Goal: Task Accomplishment & Management: Complete application form

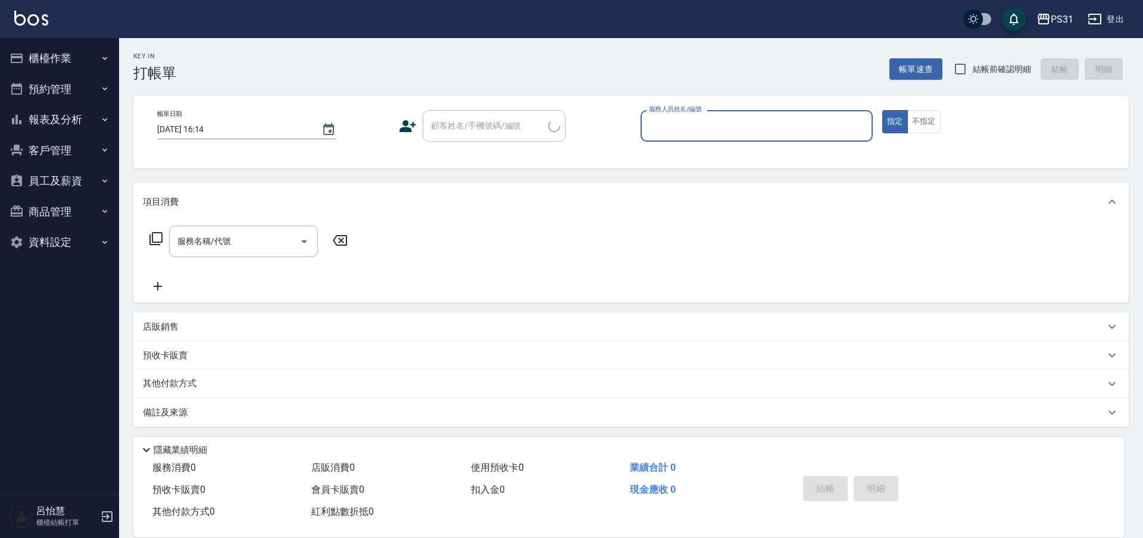
click at [79, 57] on button "櫃檯作業" at bounding box center [60, 58] width 110 height 31
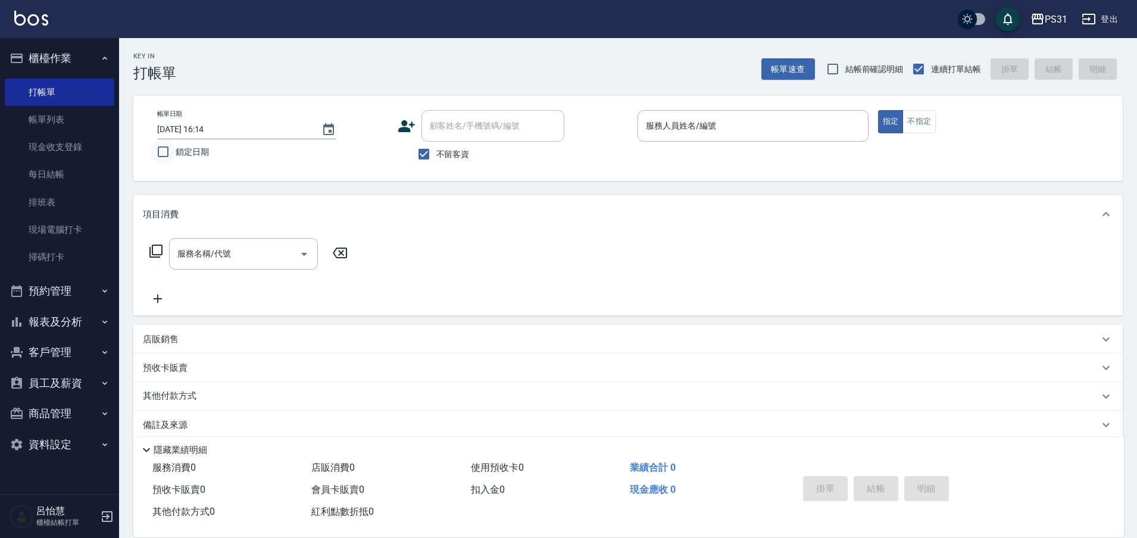
click at [166, 154] on input "鎖定日期" at bounding box center [163, 151] width 25 height 25
checkbox input "true"
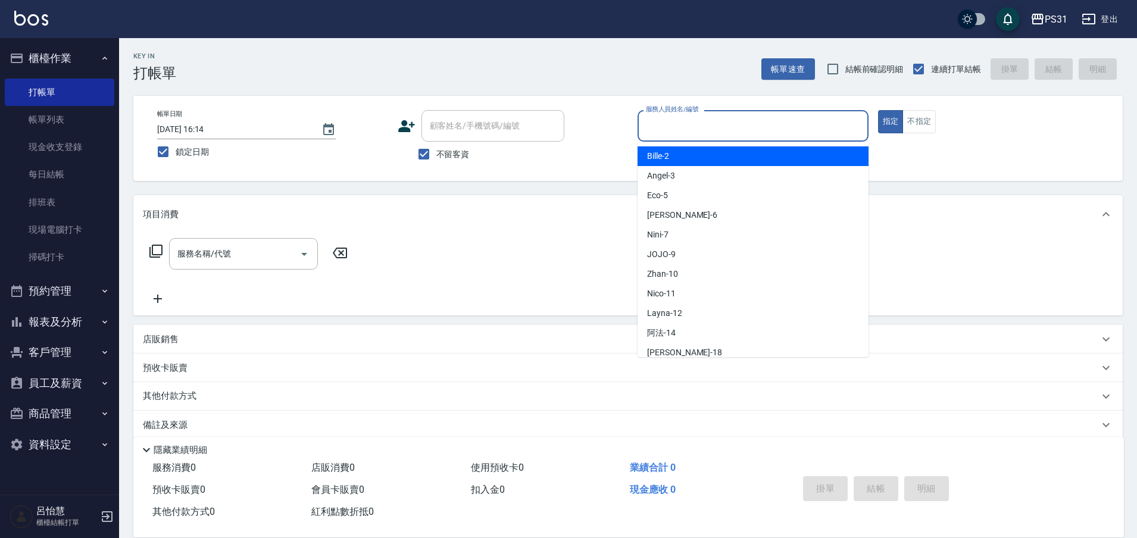
drag, startPoint x: 666, startPoint y: 126, endPoint x: 641, endPoint y: 133, distance: 26.0
click at [663, 127] on input "服務人員姓名/編號" at bounding box center [753, 126] width 220 height 21
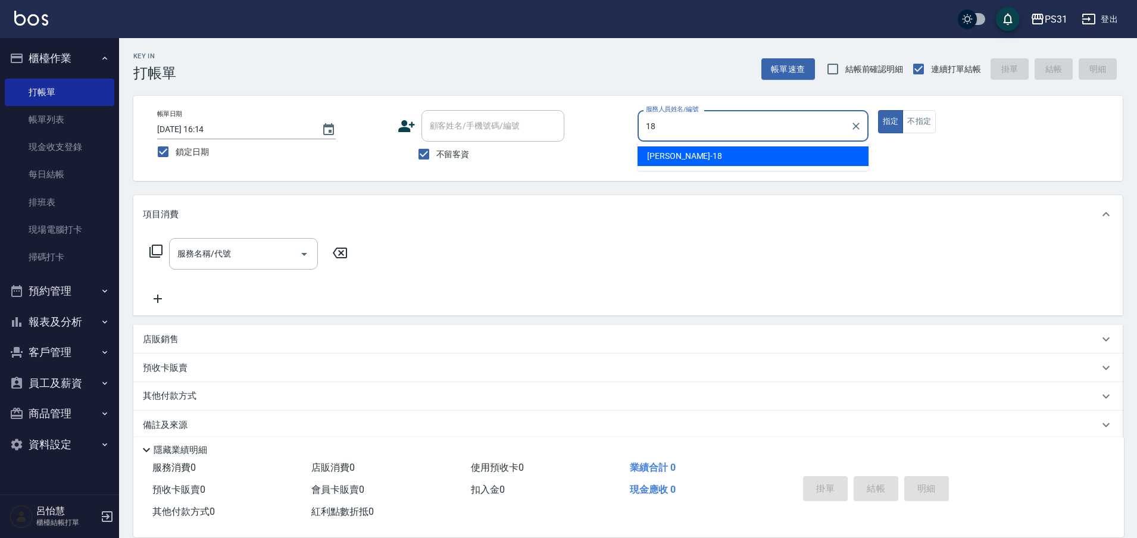
type input "18"
type button "true"
type input "Rita-18"
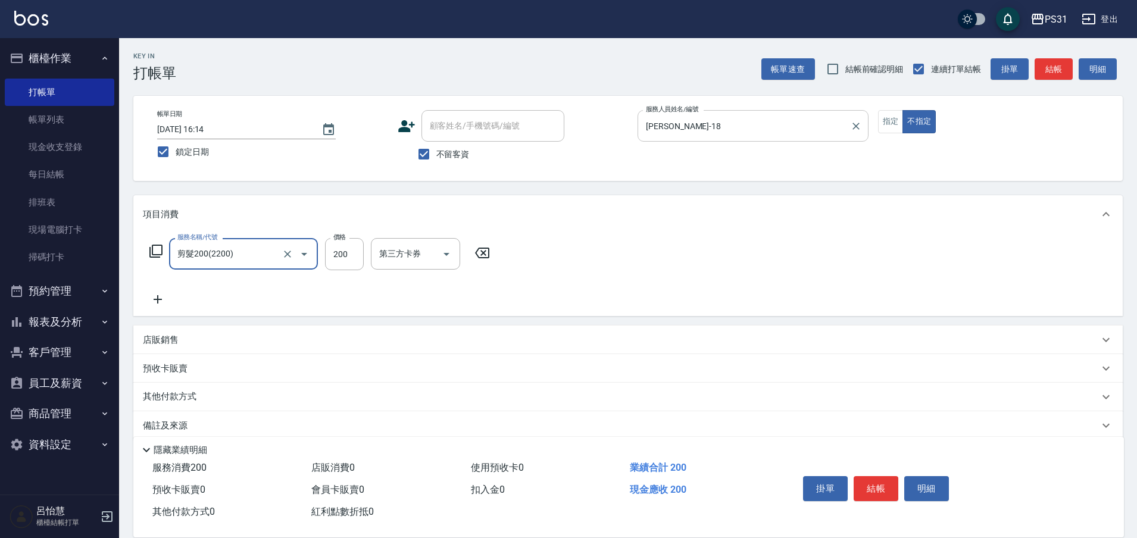
type input "剪髮200(2200)"
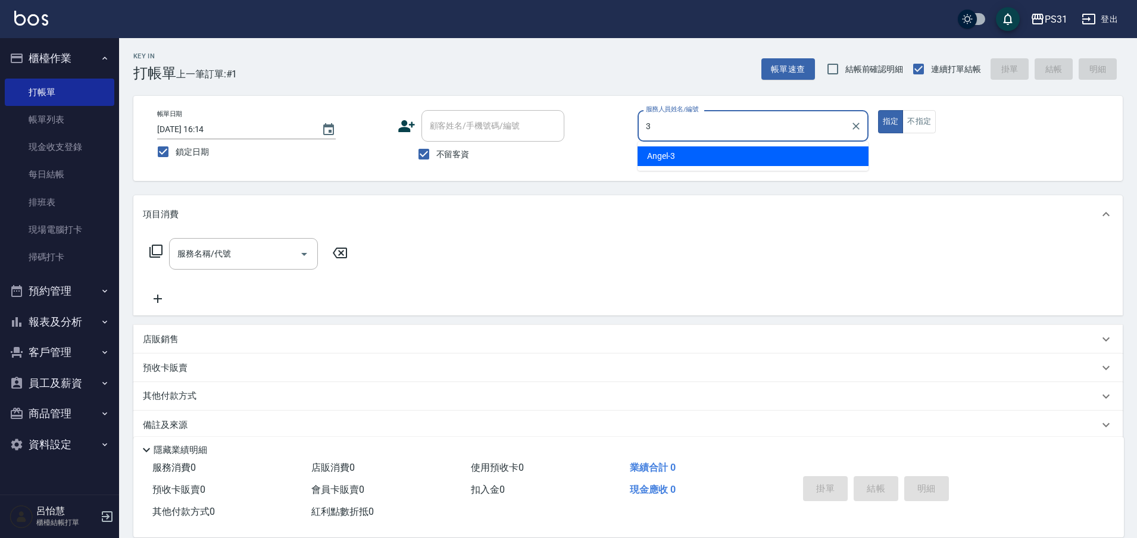
type input "Angel-3"
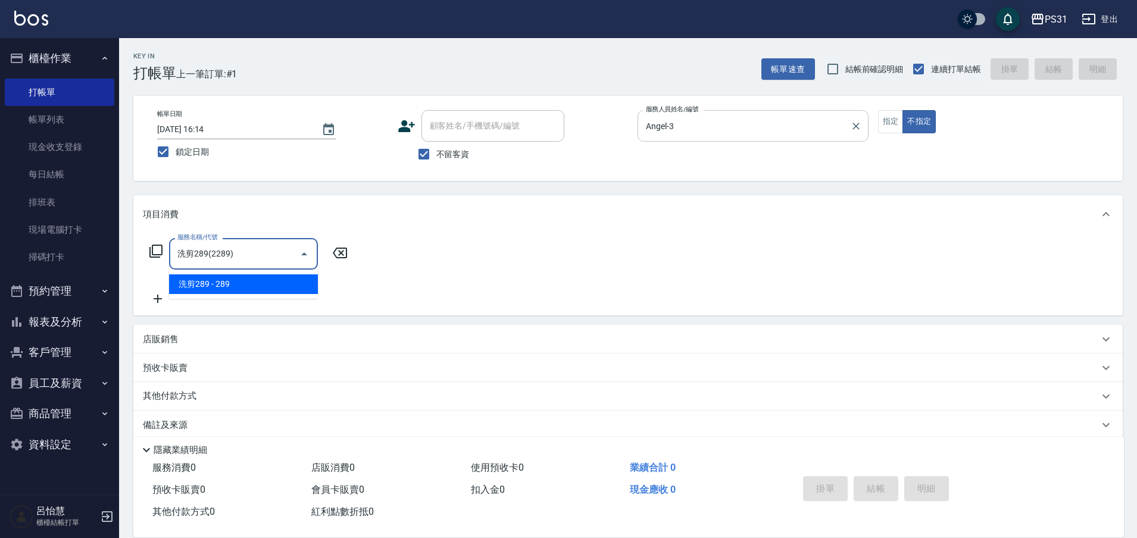
type input "洗剪289(2289)"
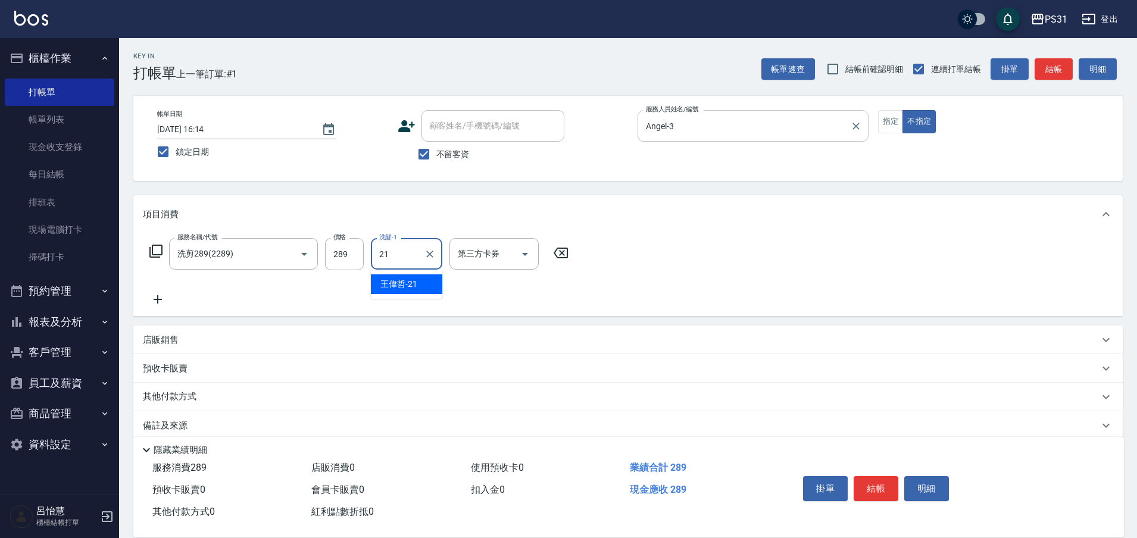
type input "王偉哲-21"
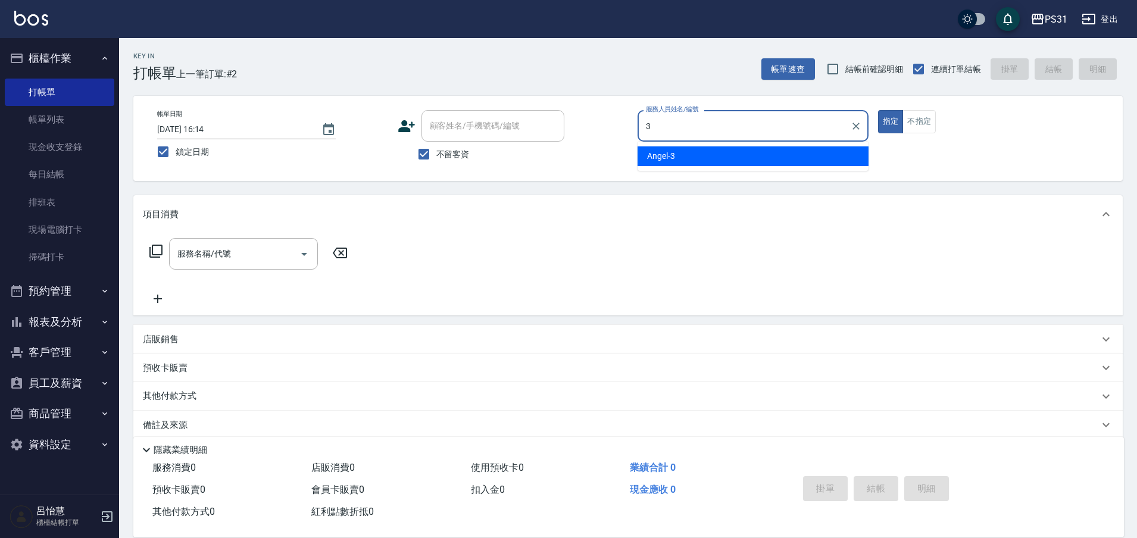
type input "Angel-3"
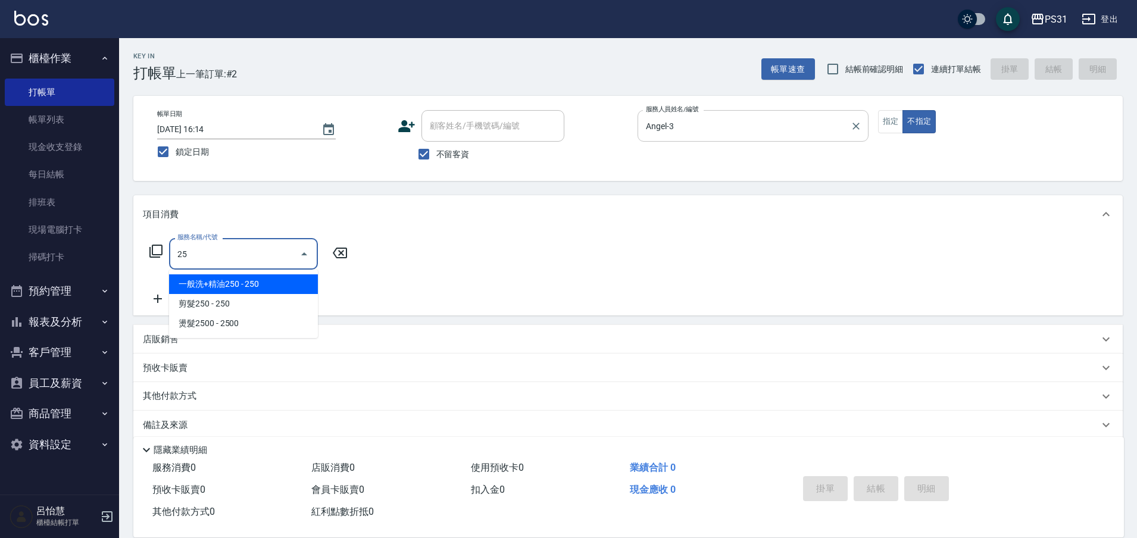
type input "250"
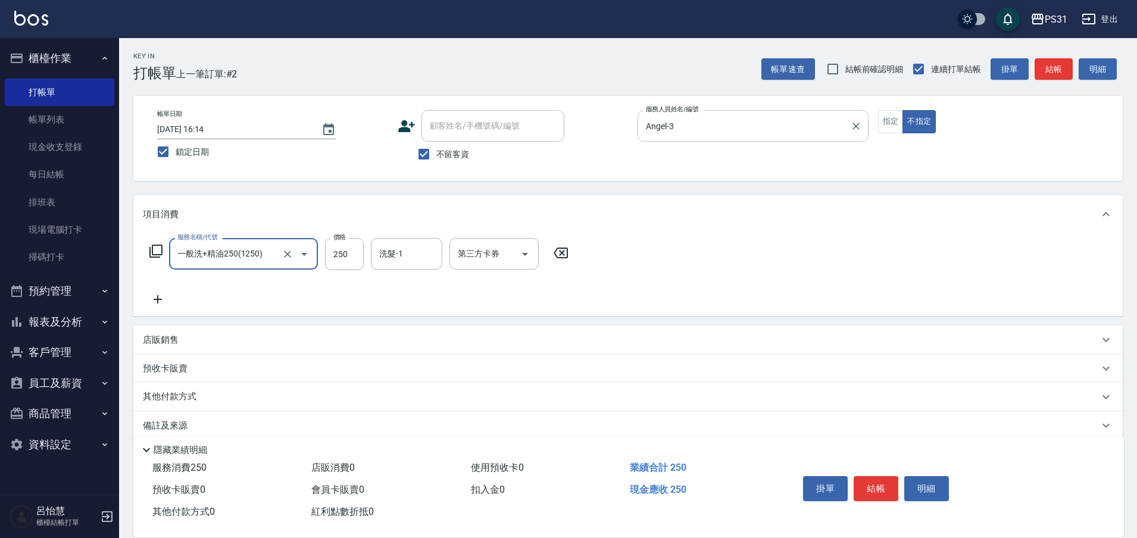
type input "一般洗+精油250(1250)"
type input "陳泳龍-20"
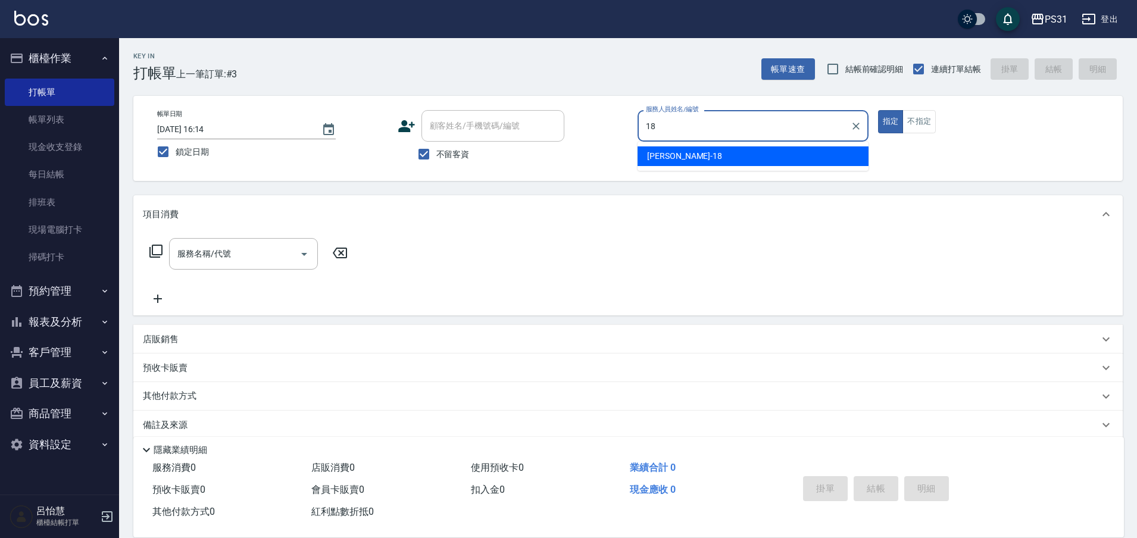
type input "Rita-18"
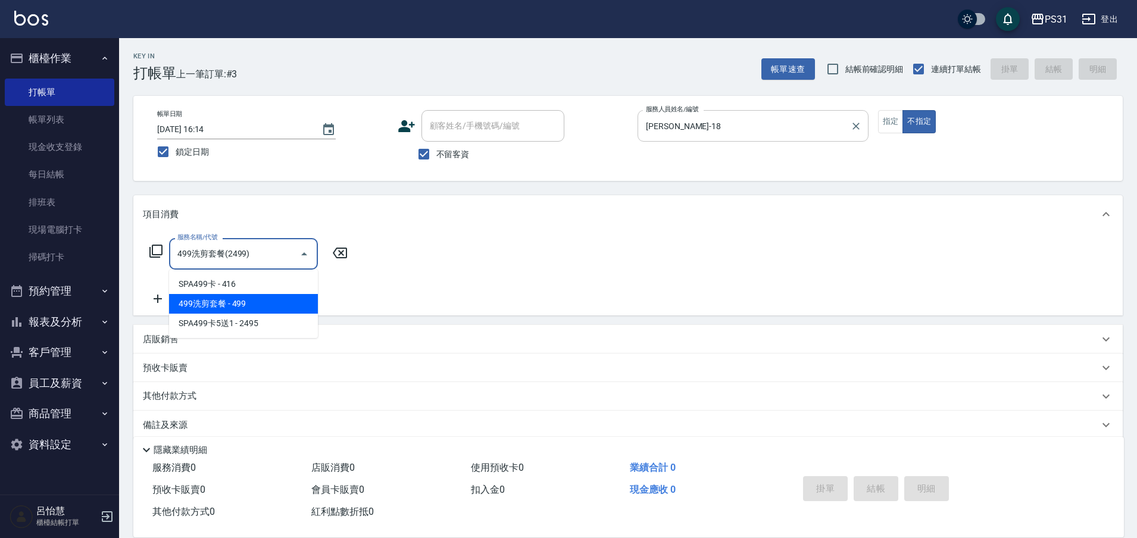
type input "499洗剪套餐(2499)"
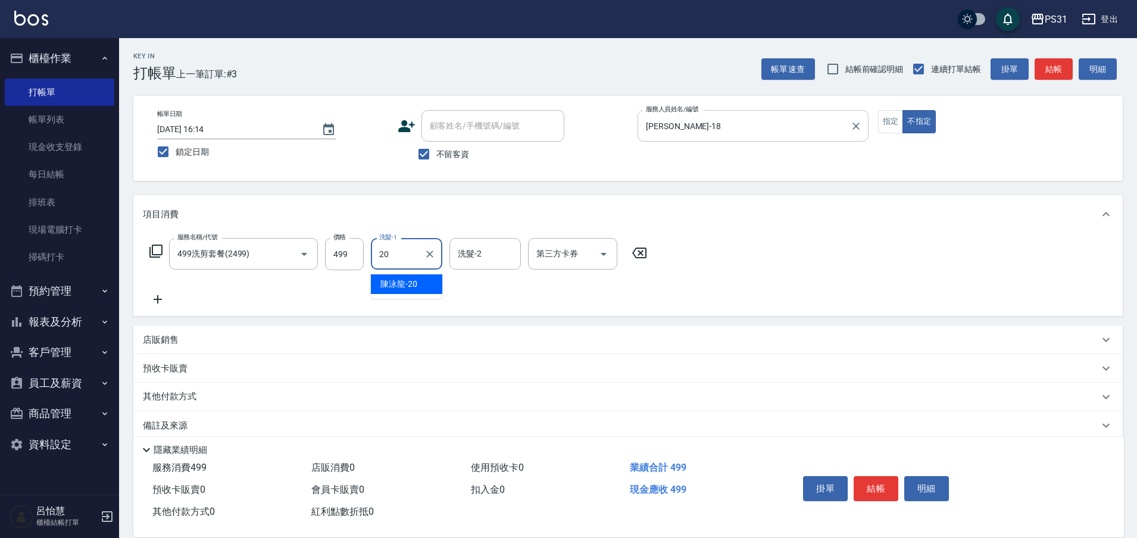
type input "陳泳龍-20"
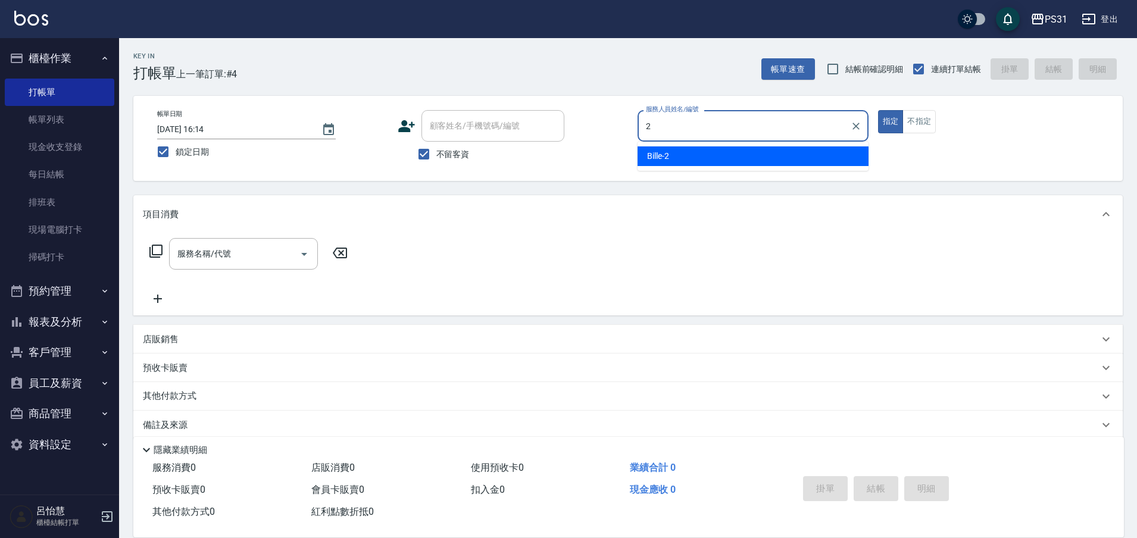
type input "Bille-2"
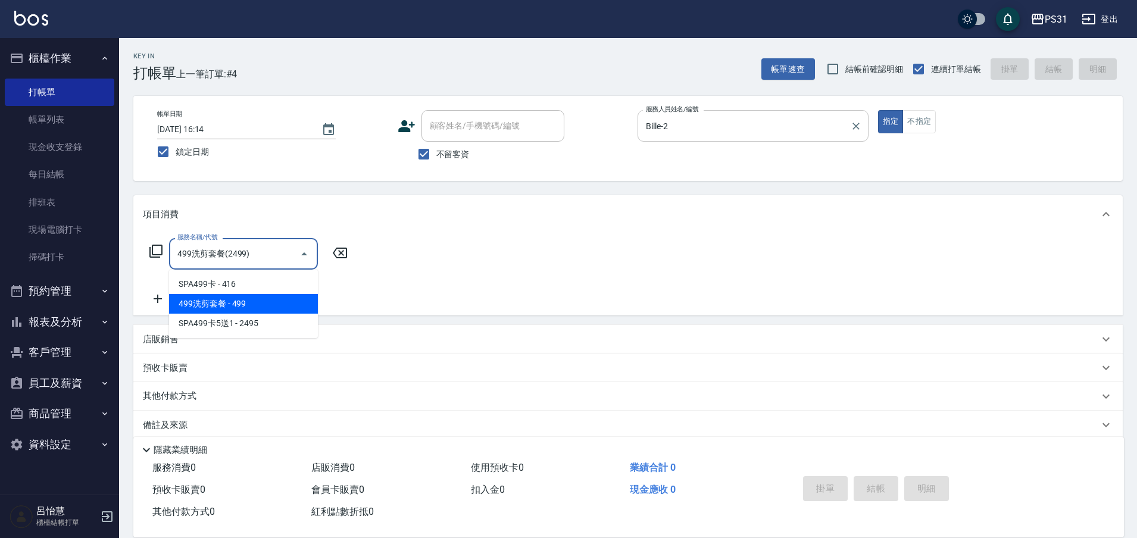
type input "499洗剪套餐(2499)"
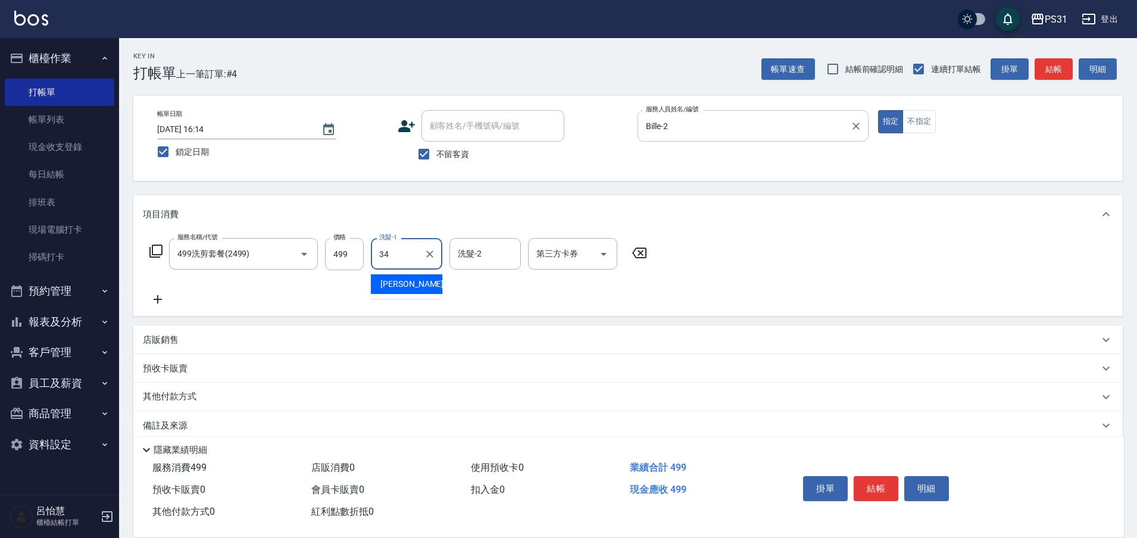
type input "鈺欣-34"
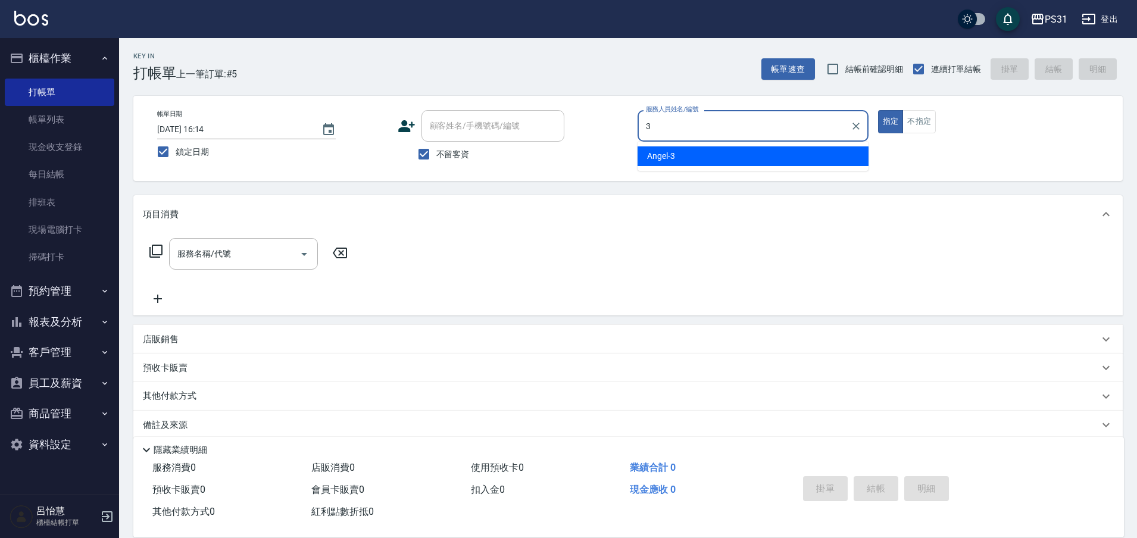
type input "Angel-3"
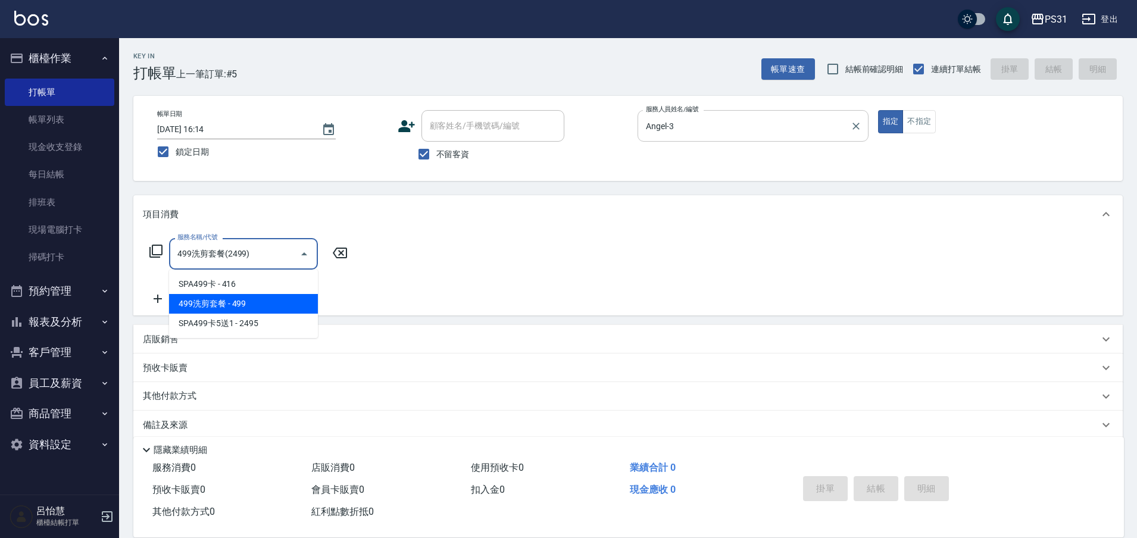
type input "499洗剪套餐(2499)"
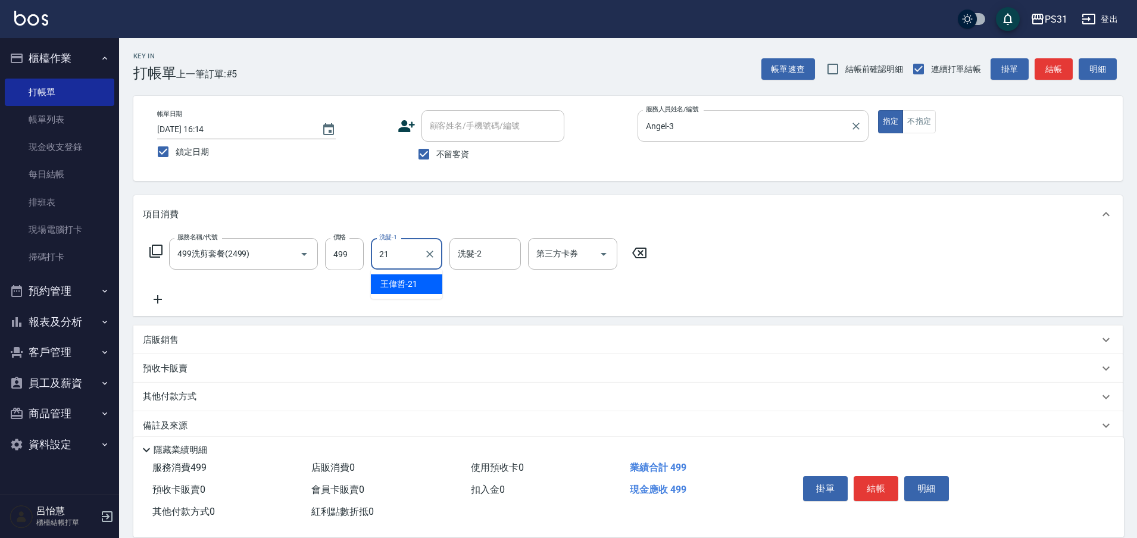
type input "王偉哲-21"
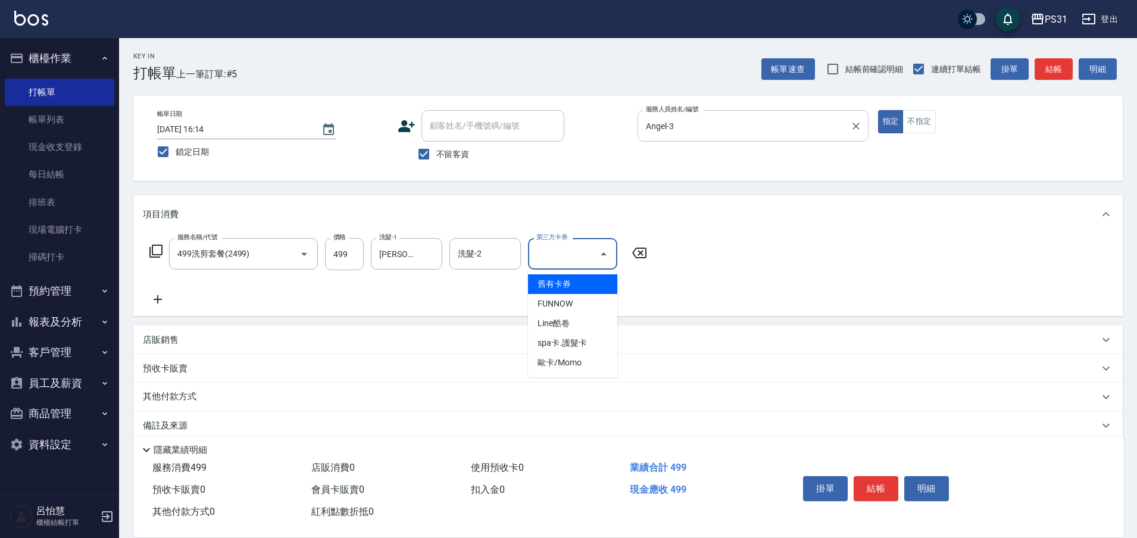
type input "舊有卡券"
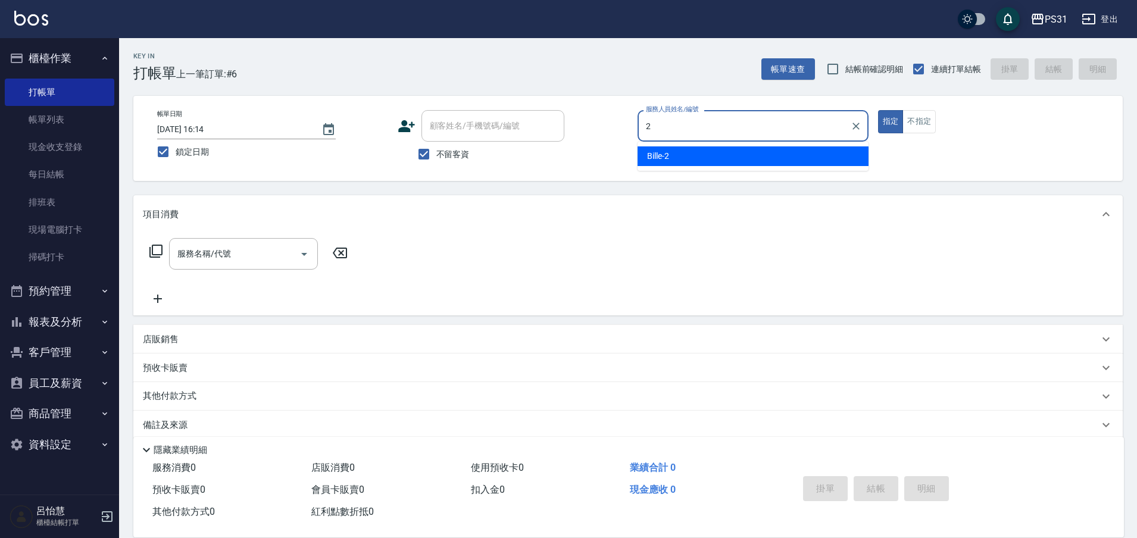
type input "Bille-2"
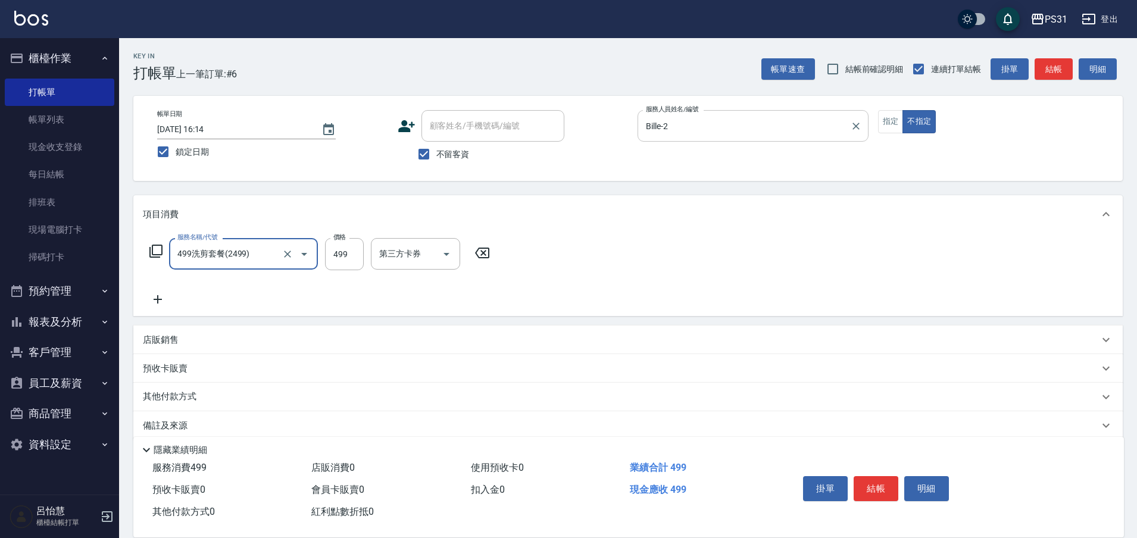
type input "499洗剪套餐(2499)"
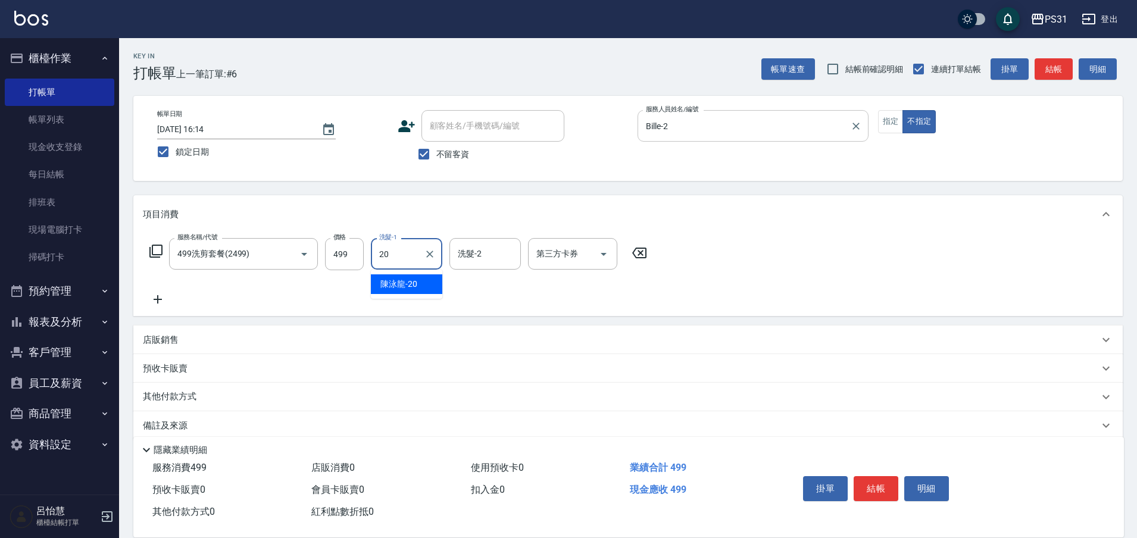
type input "陳泳龍-20"
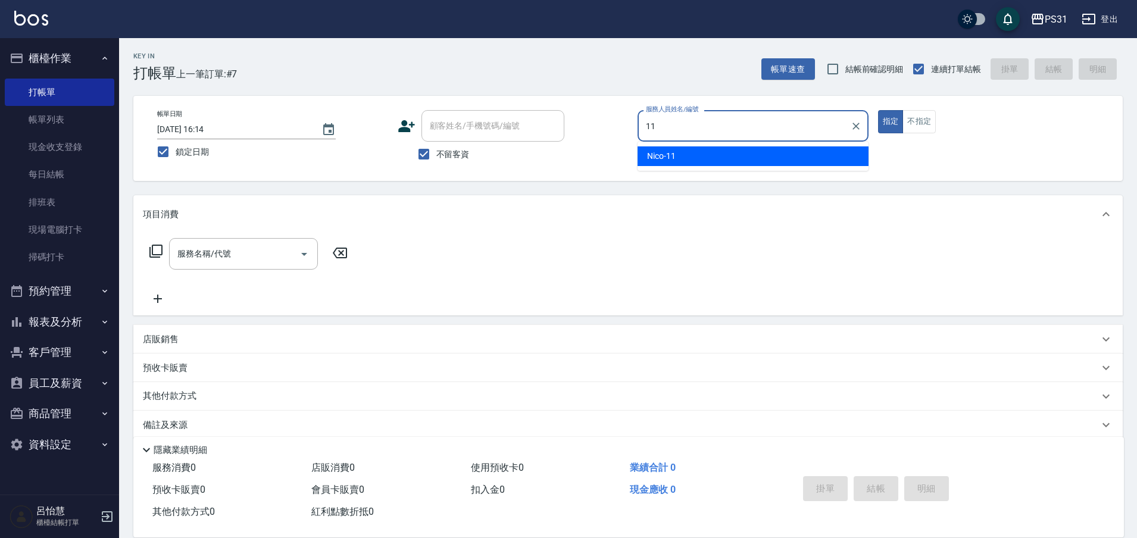
type input "Nico-11"
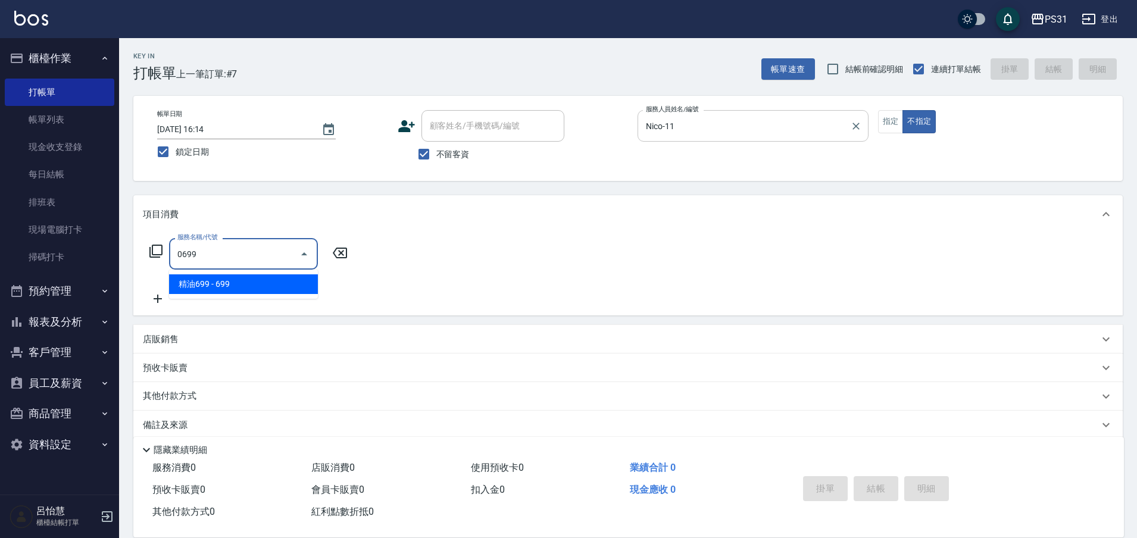
type input "精油699(0699)"
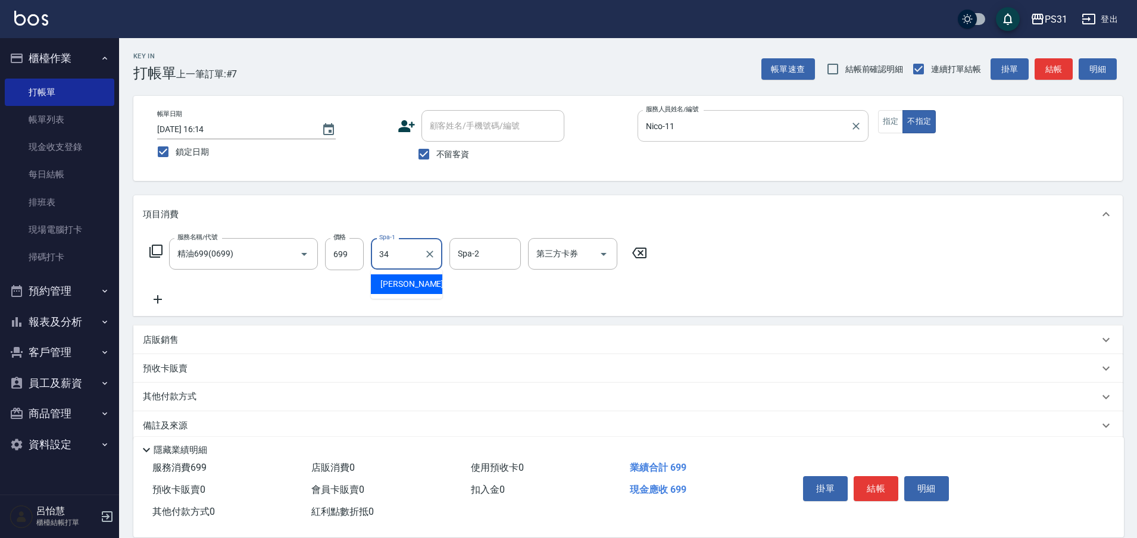
type input "鈺欣-34"
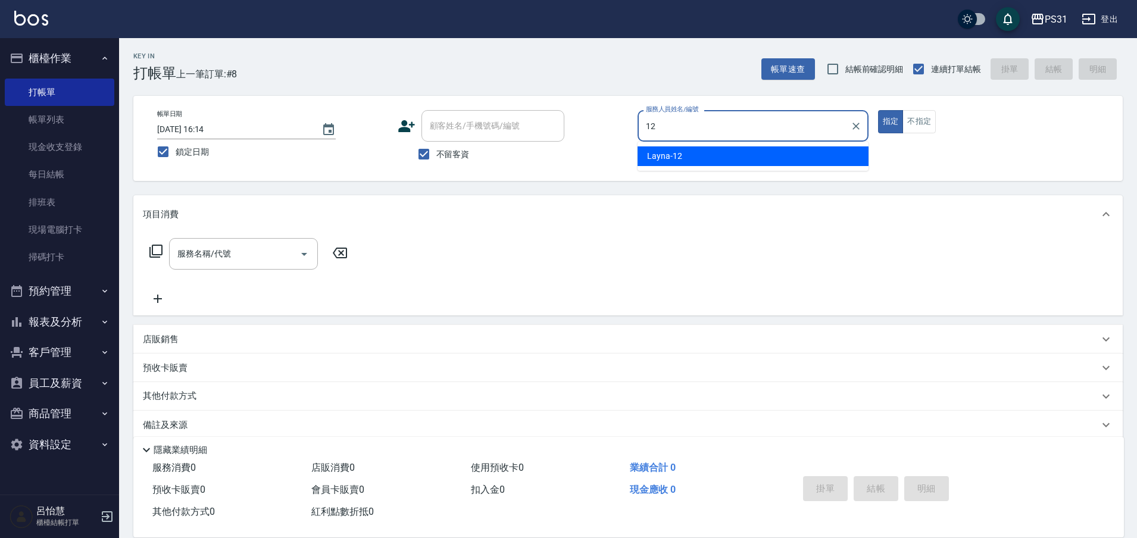
type input "Layna-12"
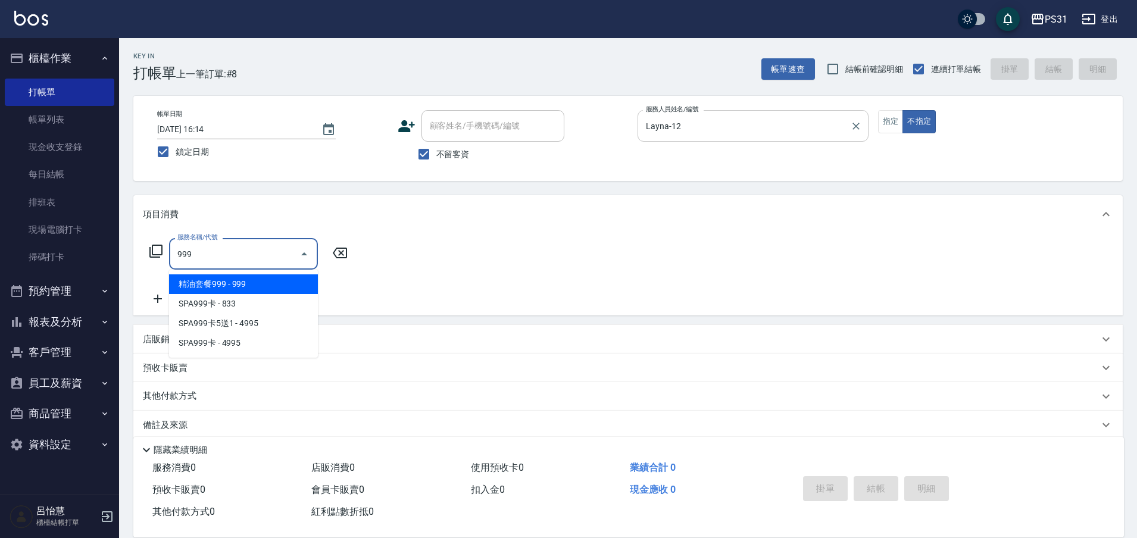
type input "精油套餐999(999)"
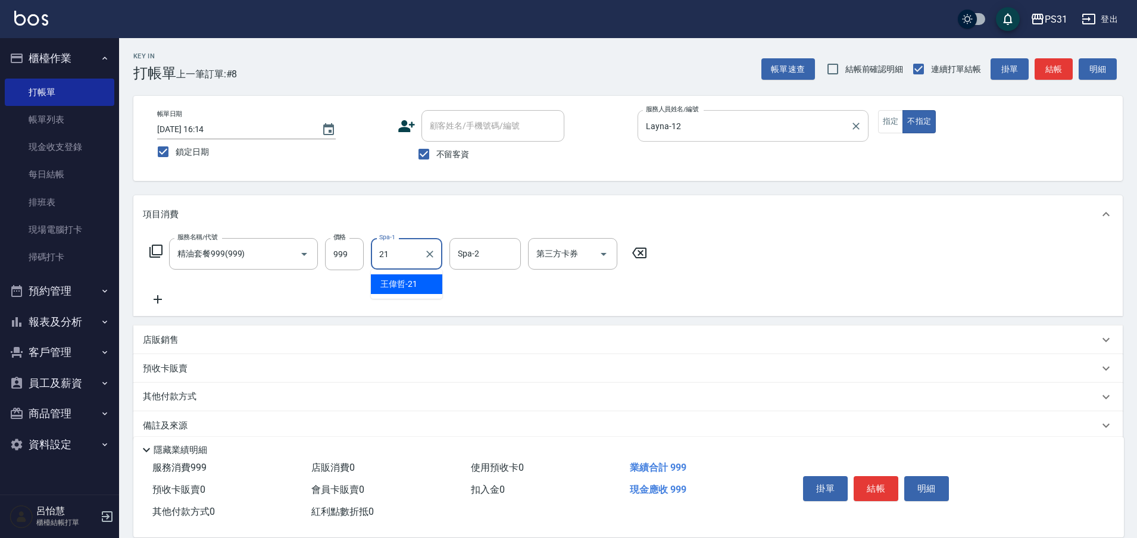
type input "王偉哲-21"
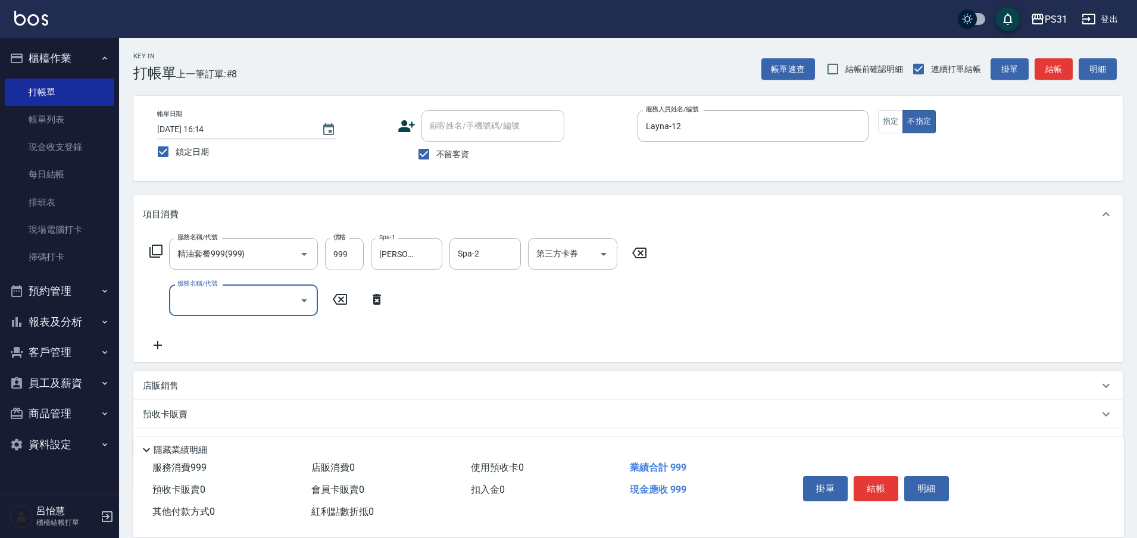
click at [375, 304] on icon at bounding box center [377, 299] width 8 height 11
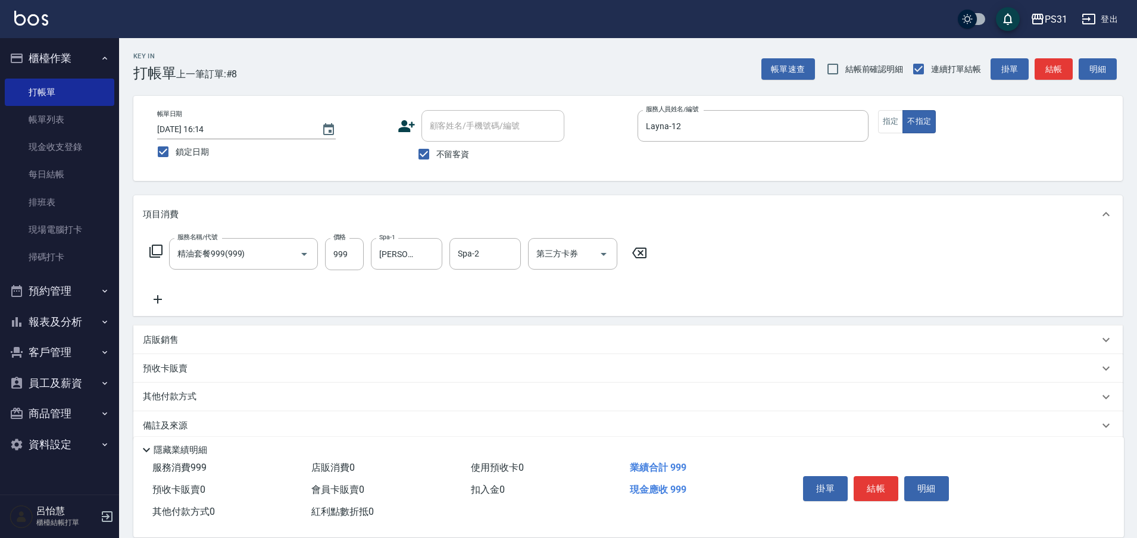
click at [163, 253] on div "服務名稱/代號 精油套餐999(999) 服務名稱/代號 價格 999 價格 Spa-1 王偉哲-21 Spa-1 Spa-2 Spa-2 第三方卡券 第三方…" at bounding box center [398, 254] width 511 height 32
click at [161, 254] on icon at bounding box center [155, 251] width 13 height 13
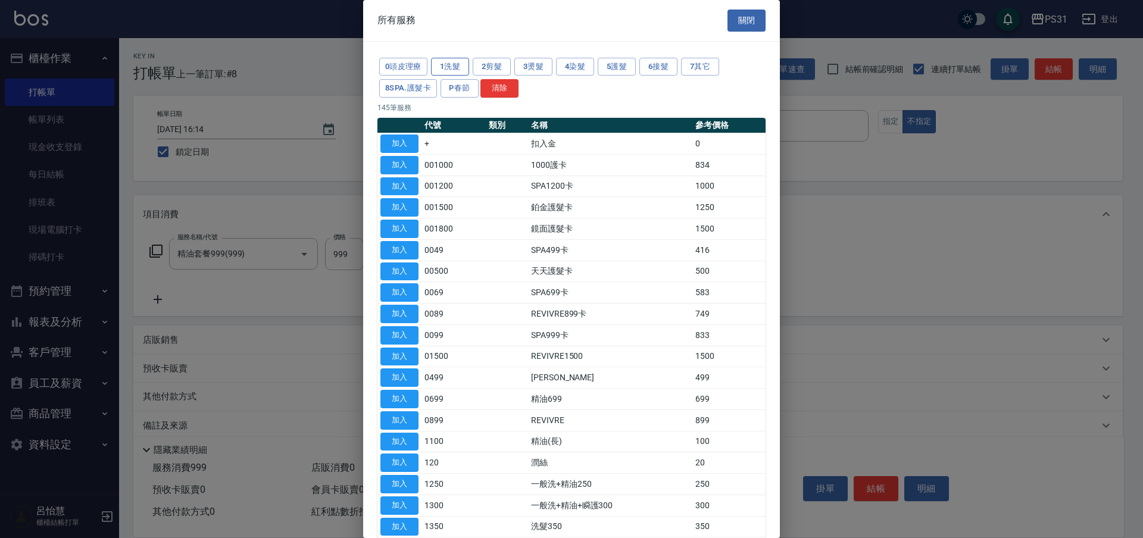
click at [451, 60] on button "1洗髮" at bounding box center [450, 67] width 38 height 18
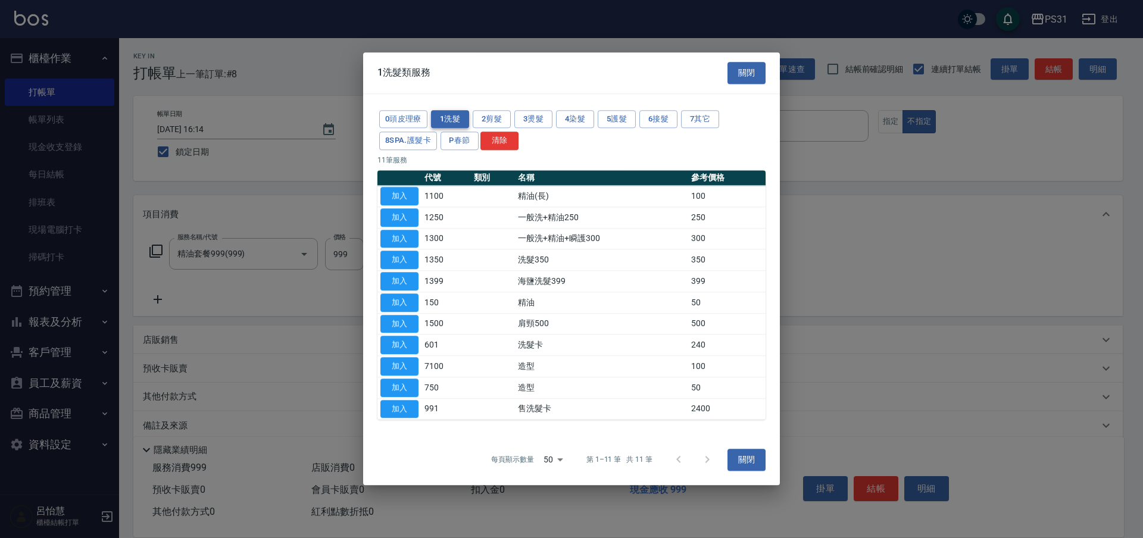
click at [445, 114] on button "1洗髮" at bounding box center [450, 119] width 38 height 18
click at [409, 325] on button "加入" at bounding box center [399, 324] width 38 height 18
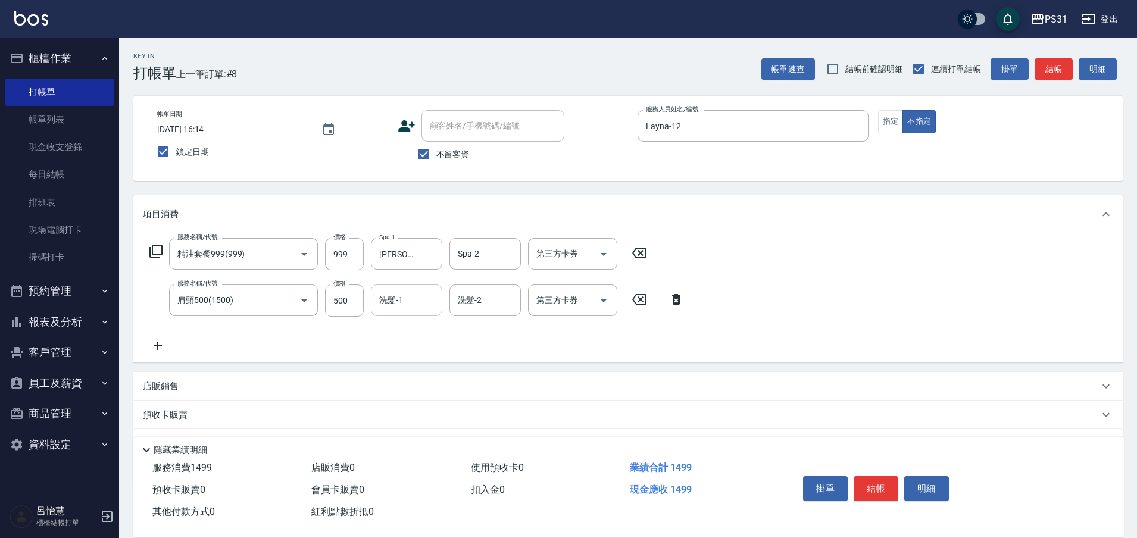
click at [415, 303] on input "洗髮-1" at bounding box center [406, 300] width 61 height 21
type input "王偉哲-21"
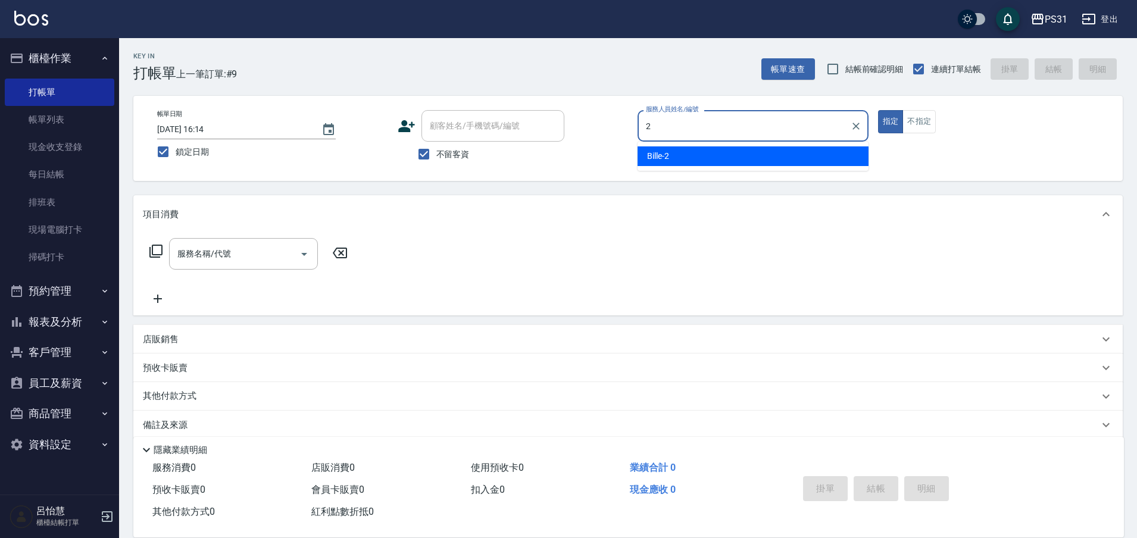
type input "Bille-2"
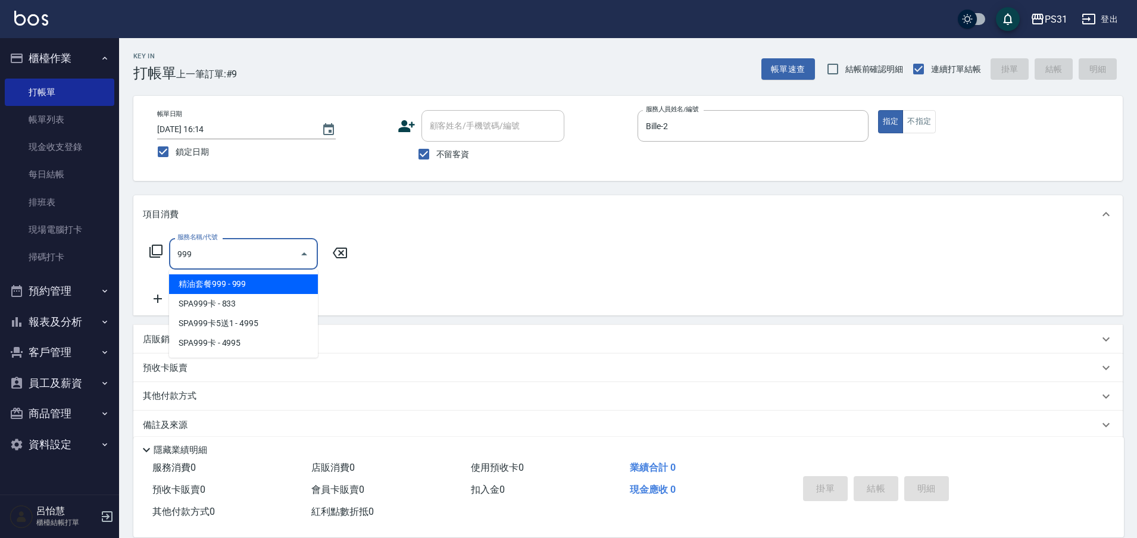
type input "精油套餐999(999)"
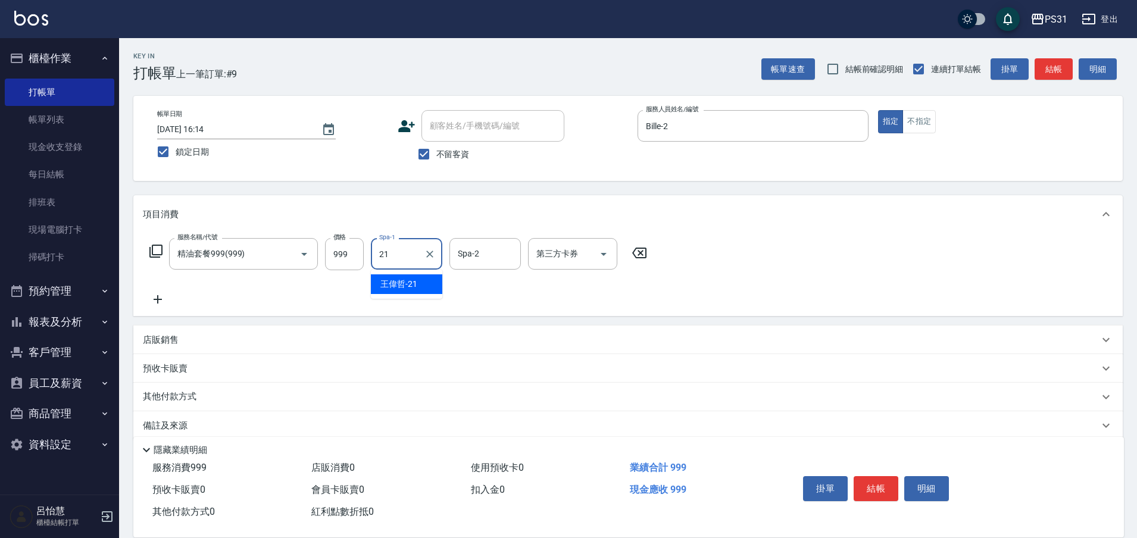
type input "王偉哲-21"
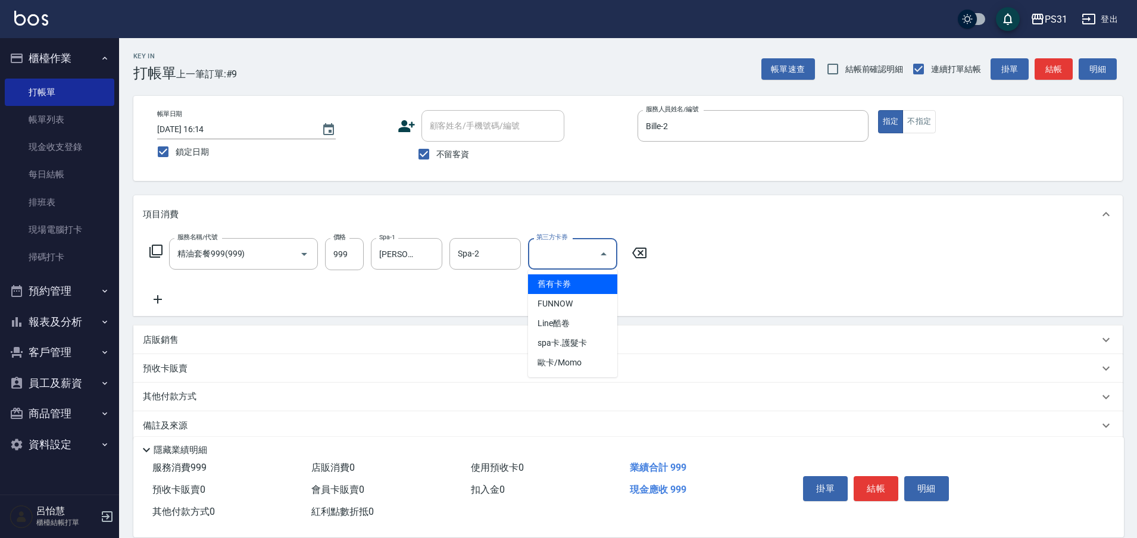
type input "舊有卡券"
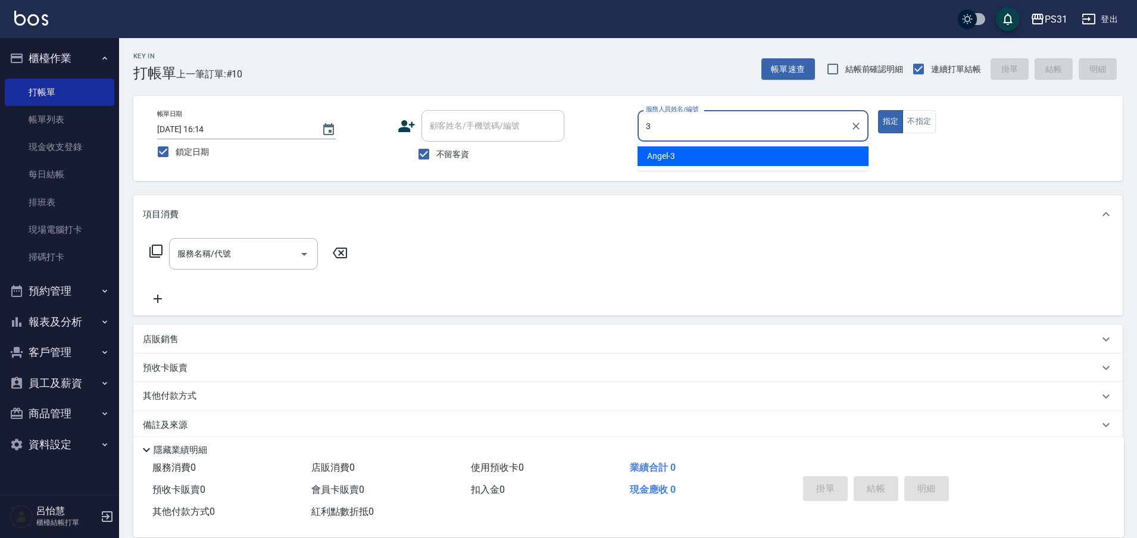
type input "Angel-3"
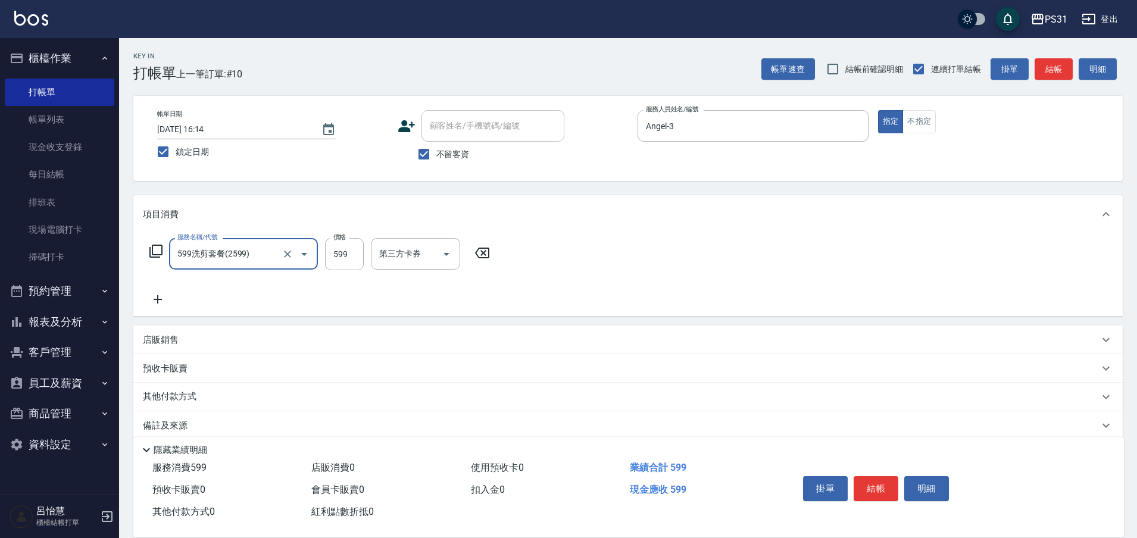
type input "599洗剪套餐(2599)"
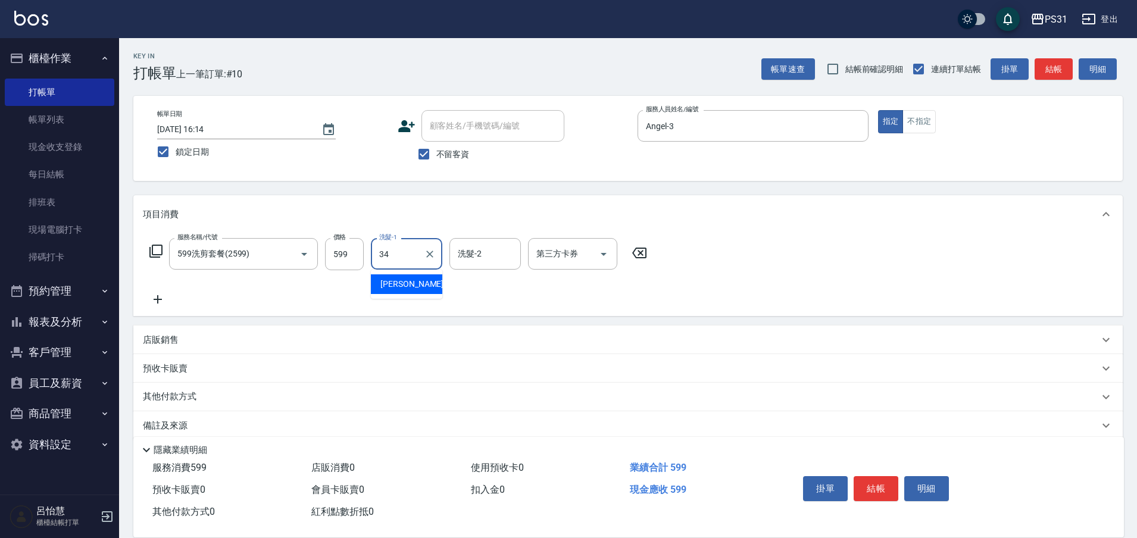
type input "鈺欣-34"
